Goal: Task Accomplishment & Management: Manage account settings

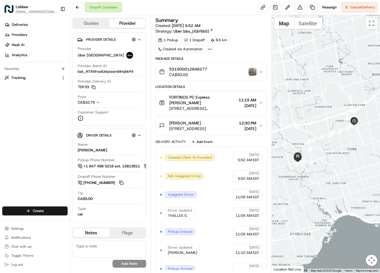
click at [256, 76] on img "button" at bounding box center [253, 72] width 8 height 8
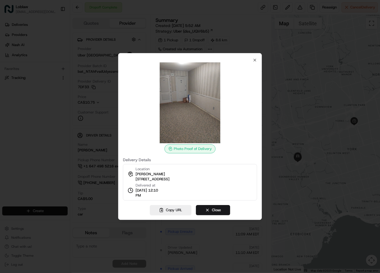
click at [178, 70] on img at bounding box center [190, 102] width 81 height 81
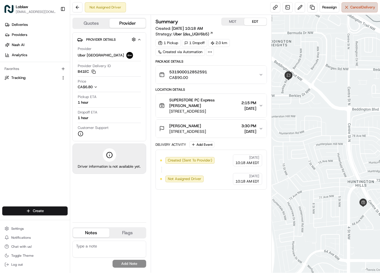
click at [345, 12] on button "Cancel Delivery" at bounding box center [360, 7] width 36 height 10
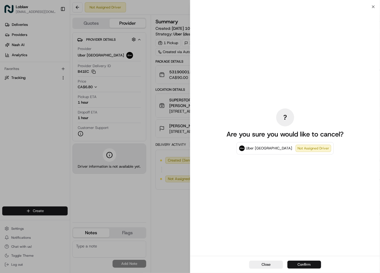
click at [307, 265] on button "Confirm" at bounding box center [305, 265] width 34 height 8
